Goal: Task Accomplishment & Management: Manage account settings

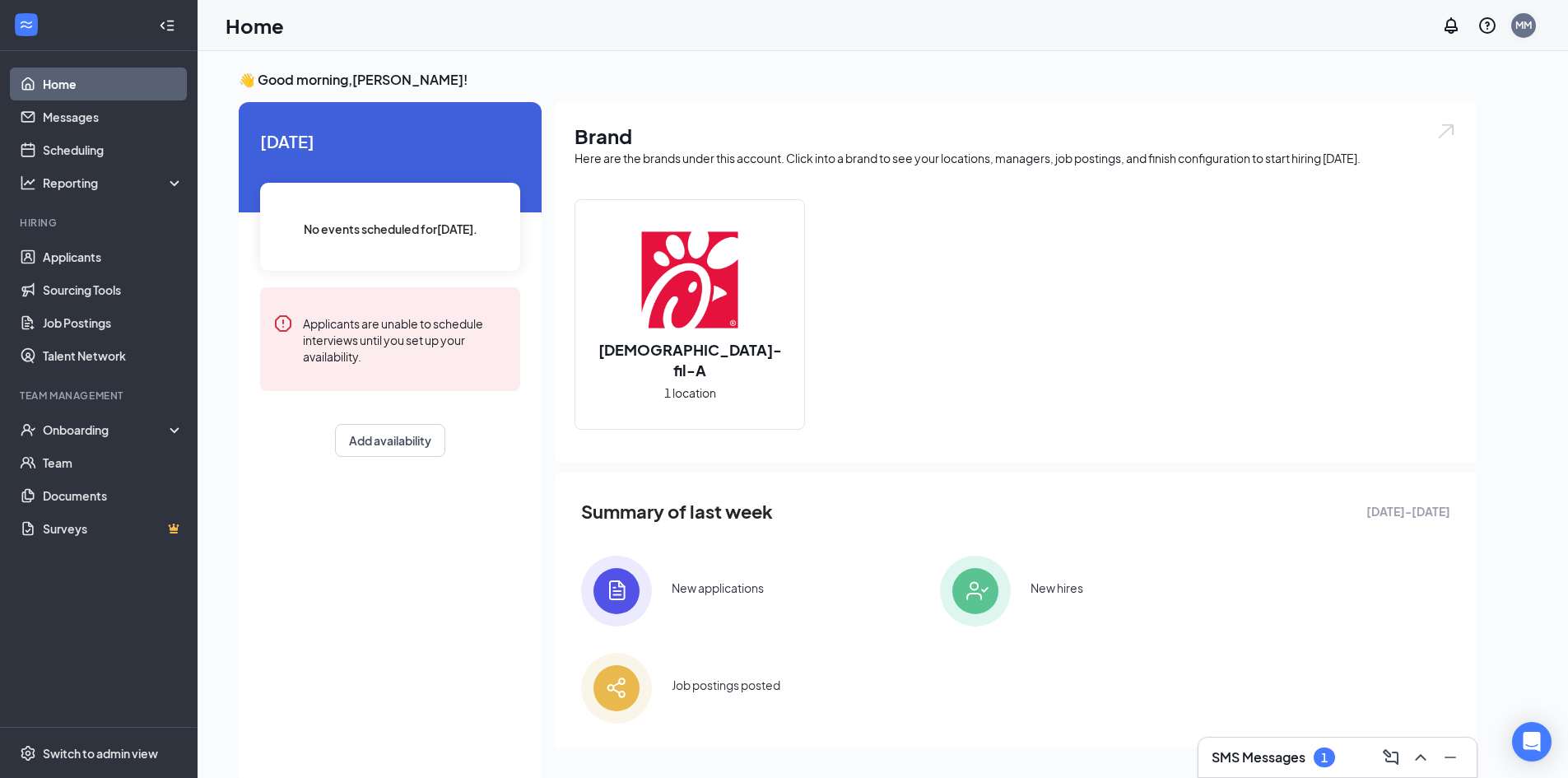
click at [1528, 21] on div "MM" at bounding box center [1523, 25] width 16 height 14
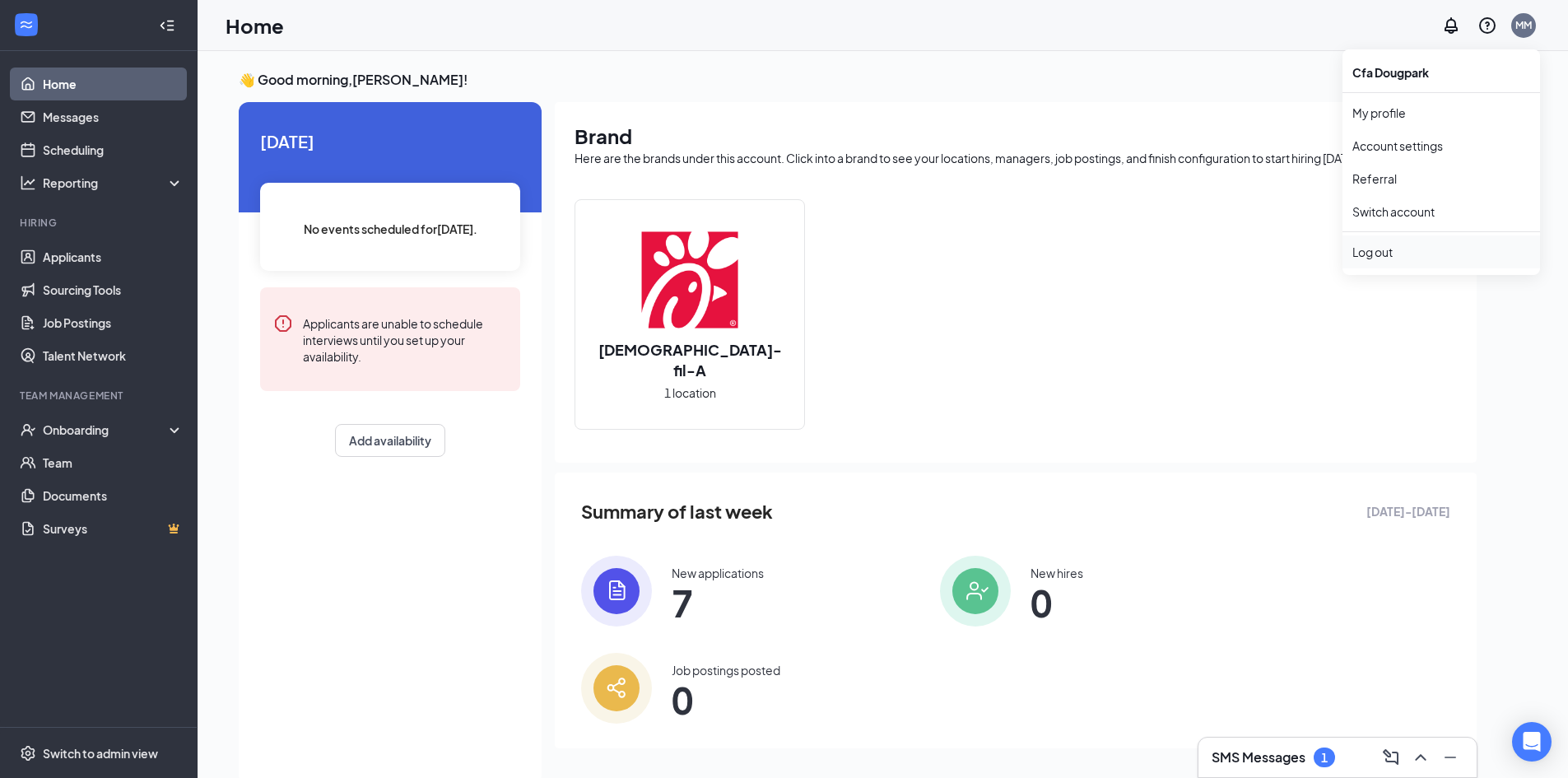
click at [1382, 259] on div "Log out" at bounding box center [1441, 251] width 178 height 16
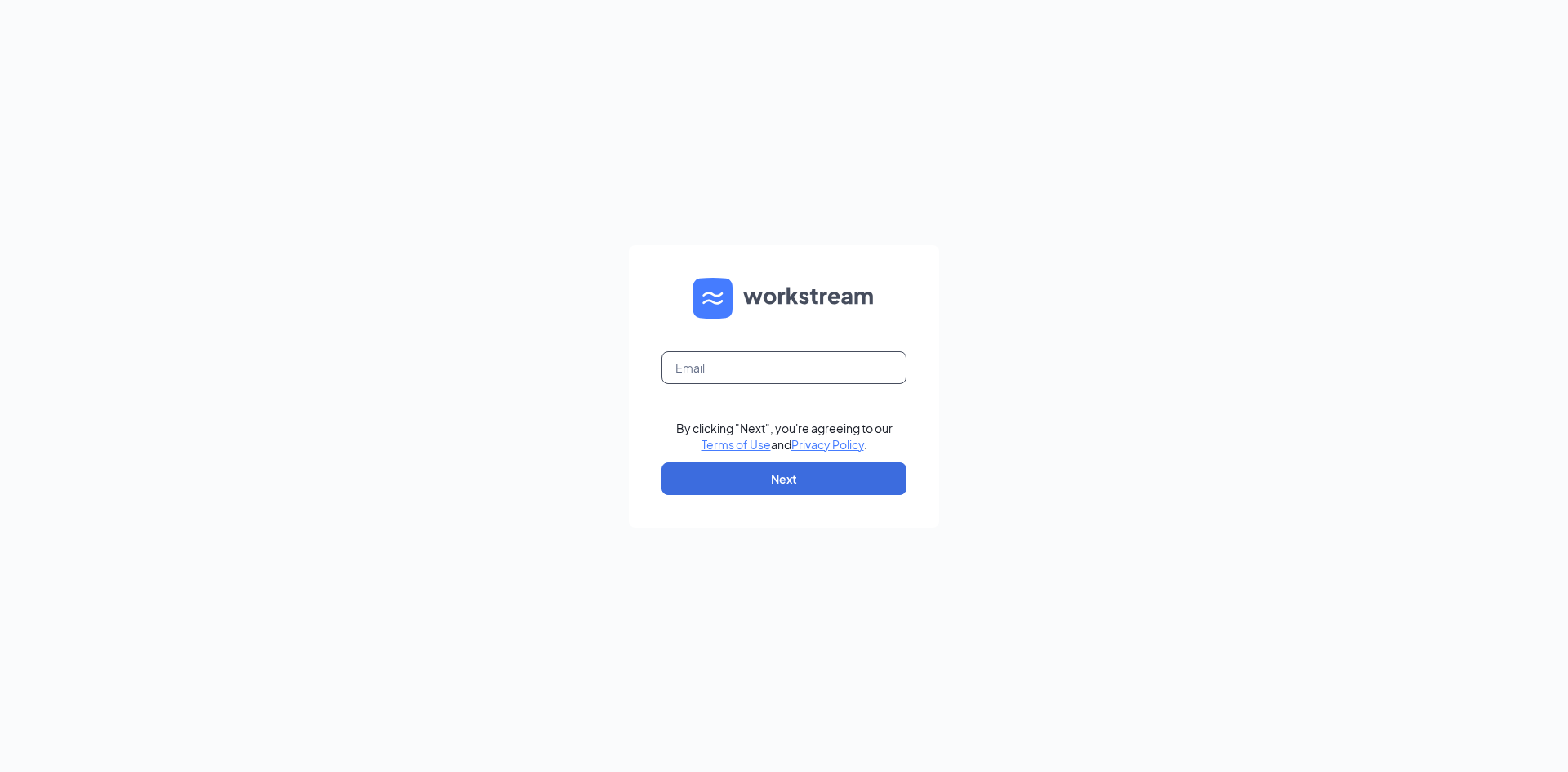
click at [732, 366] on input "text" at bounding box center [784, 367] width 245 height 33
click at [738, 369] on input "jenniferluz2gmail.om" at bounding box center [784, 367] width 245 height 33
click at [759, 481] on button "Next" at bounding box center [784, 478] width 245 height 33
click at [767, 372] on input "jenniferluzgmail.om" at bounding box center [784, 367] width 245 height 33
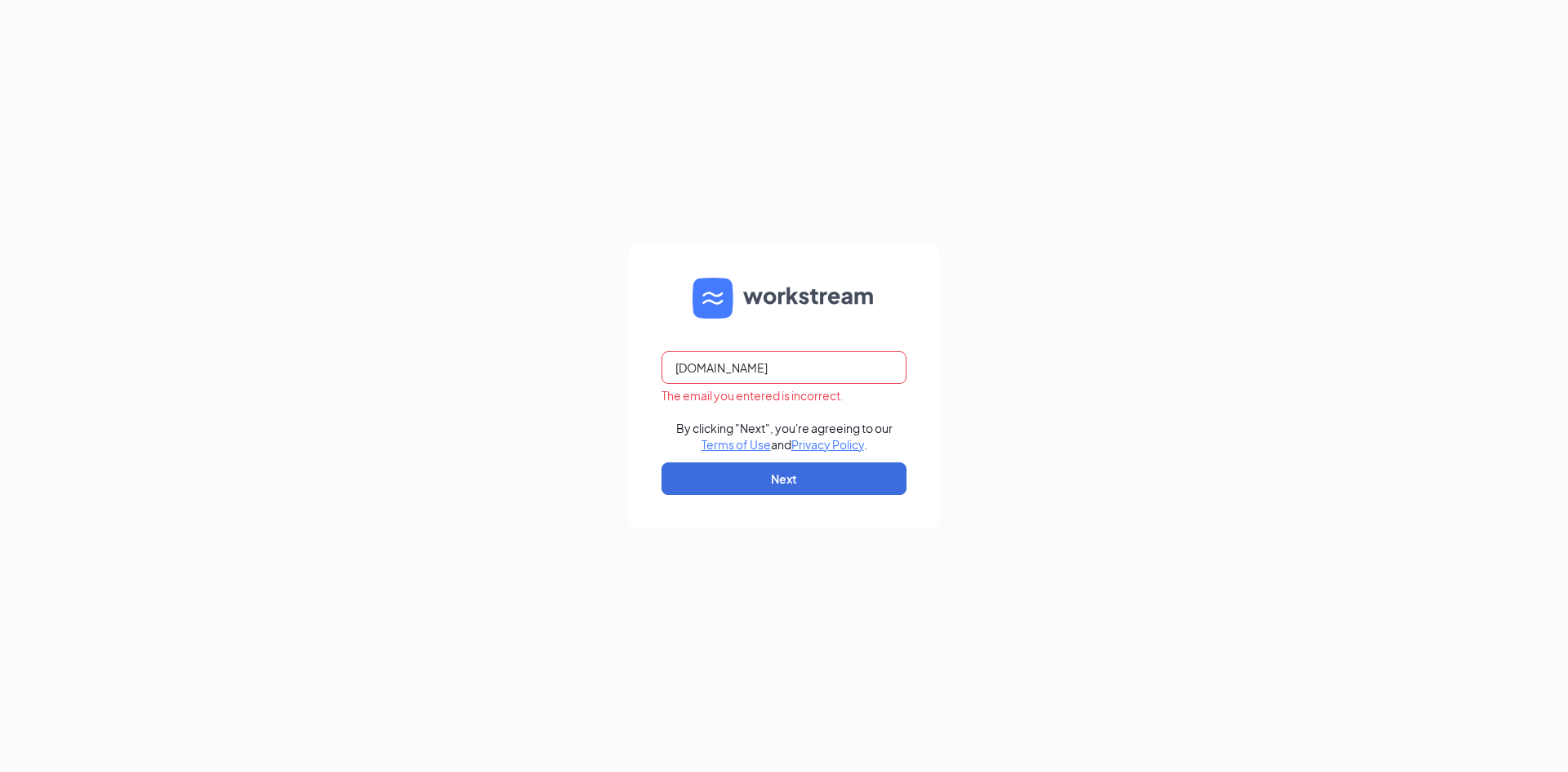
click at [764, 370] on input "jenniferluzgmail.om" at bounding box center [784, 367] width 245 height 33
click at [771, 486] on button "Next" at bounding box center [784, 478] width 245 height 33
click at [717, 372] on input "jenniferluzgmail.com" at bounding box center [784, 367] width 245 height 33
click at [718, 370] on input "jenniferluzgmail.com" at bounding box center [784, 367] width 245 height 33
click at [715, 370] on input "jenniferluzgmail.com" at bounding box center [784, 367] width 245 height 33
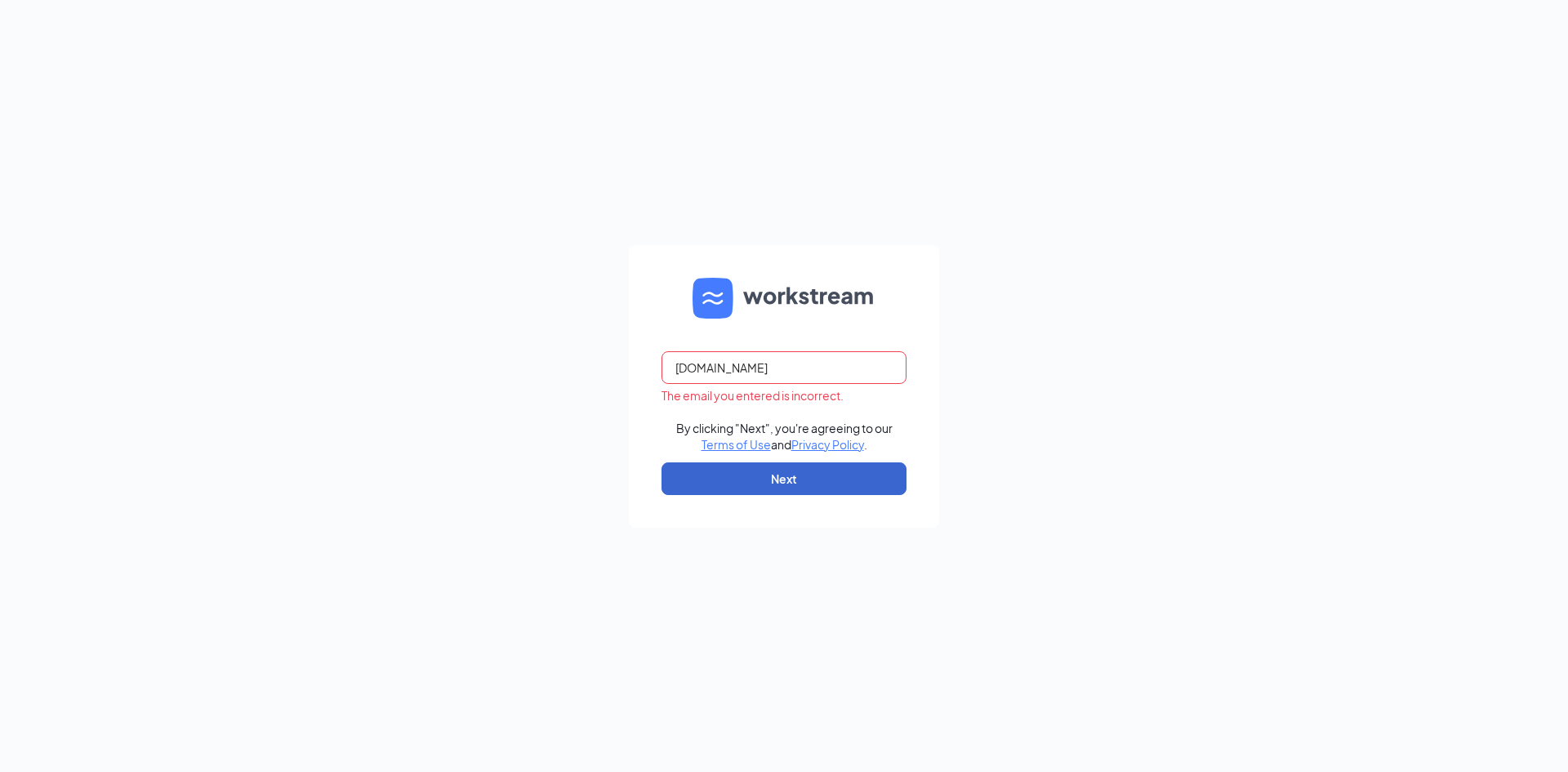
type input "jenniferaaaluzgmail.com"
click at [741, 493] on button "Next" at bounding box center [784, 478] width 245 height 33
click at [796, 478] on button "Next" at bounding box center [784, 478] width 245 height 33
click at [794, 362] on input "jenniferaluzgmail.com" at bounding box center [784, 367] width 245 height 33
click at [739, 372] on input "jenniferaluzgmail.com" at bounding box center [784, 367] width 245 height 33
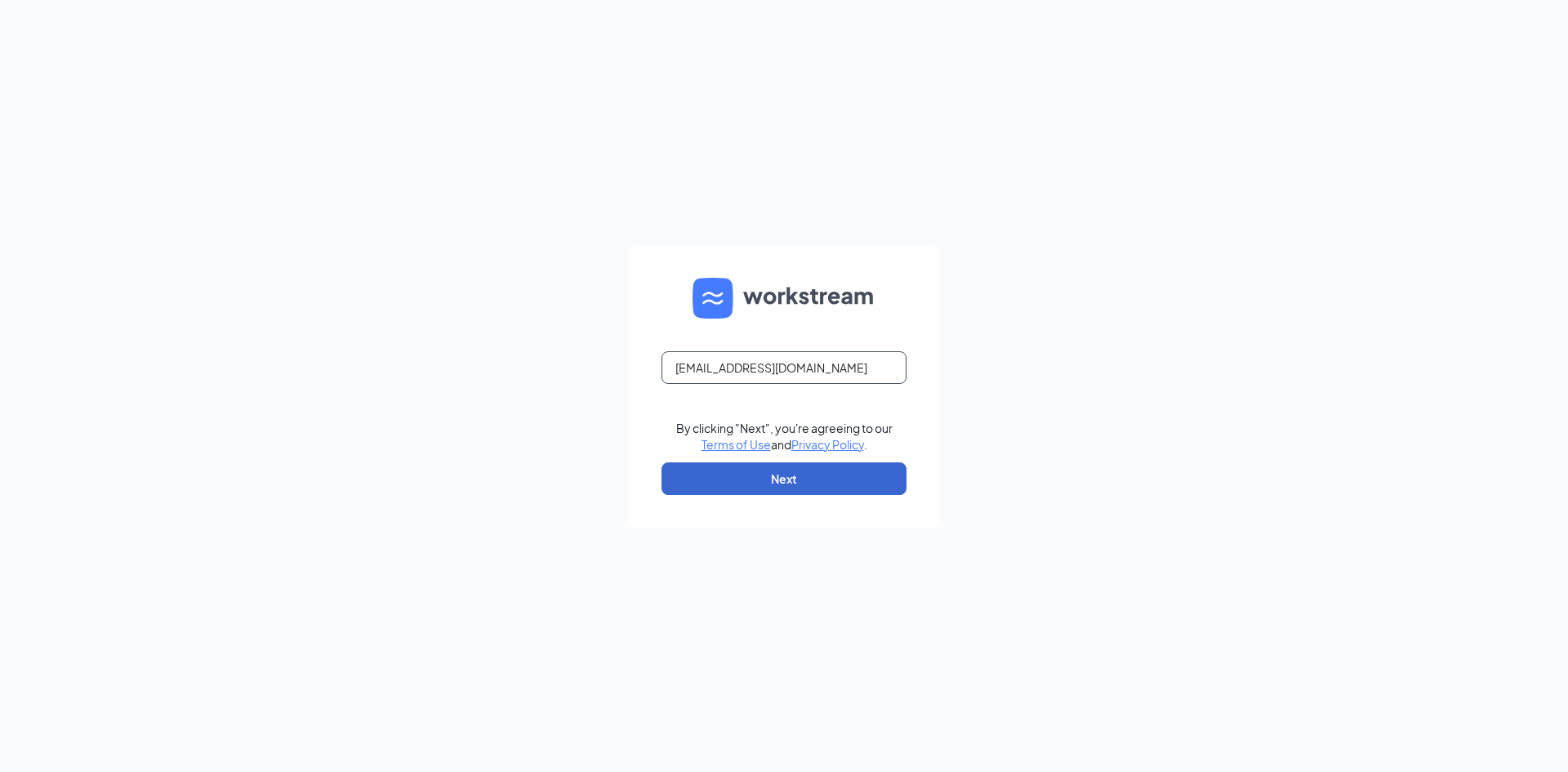
type input "jenniferaluz@gmail.com"
click at [770, 484] on button "Next" at bounding box center [784, 478] width 245 height 33
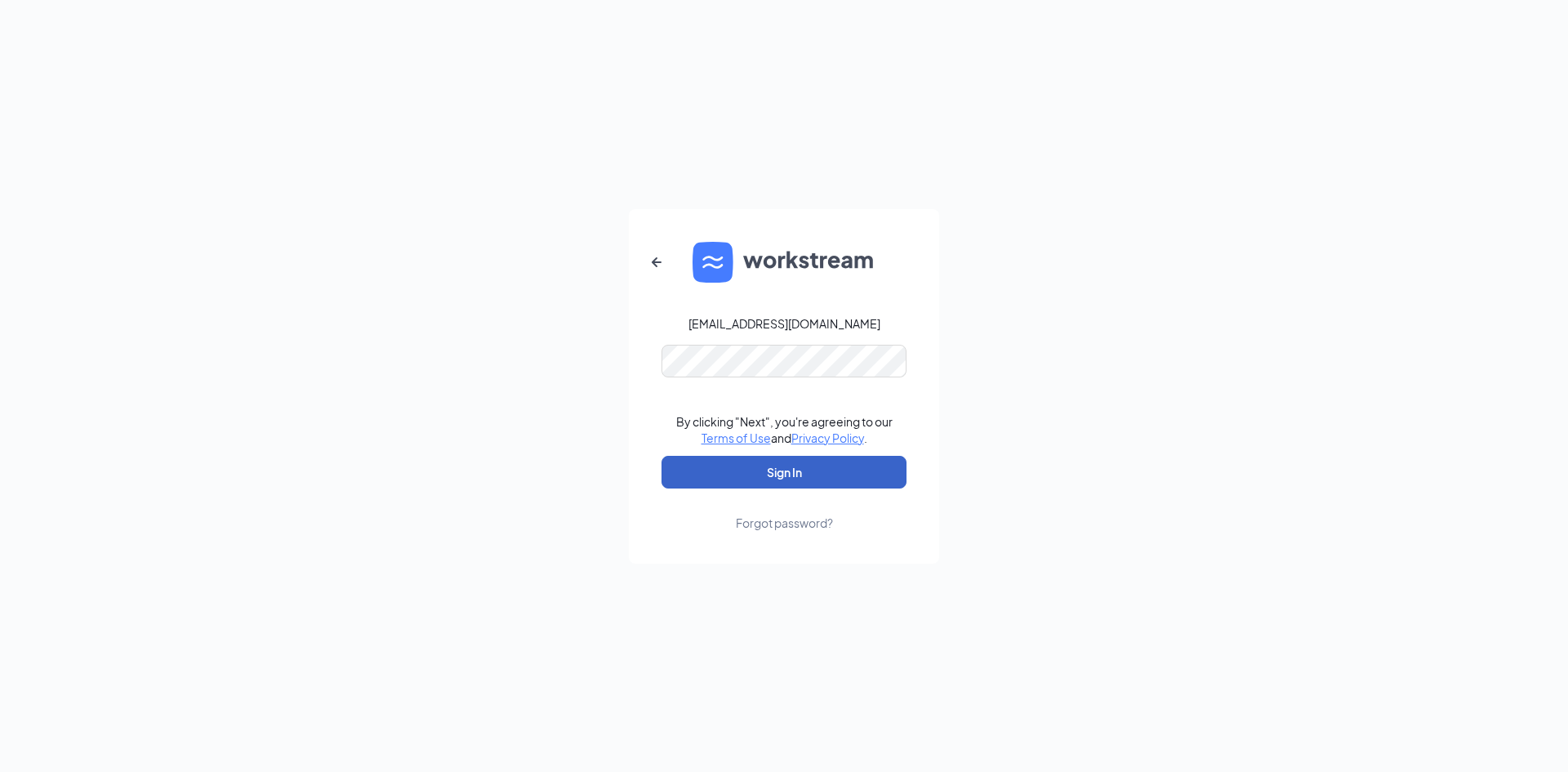
click at [779, 461] on button "Sign In" at bounding box center [784, 472] width 245 height 33
